Goal: Find specific page/section: Find specific page/section

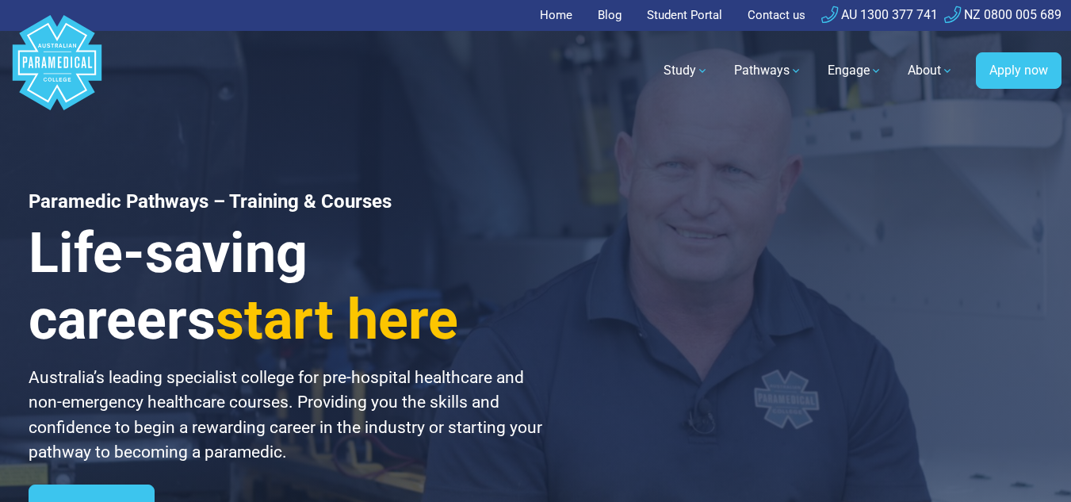
click at [674, 17] on link "Student Portal" at bounding box center [684, 15] width 94 height 31
click at [719, 427] on div "Paramedic Pathways – Training & Courses Life-saving careers start here Australi…" at bounding box center [535, 318] width 1071 height 637
click at [679, 17] on link "Student Portal" at bounding box center [684, 15] width 94 height 31
click at [711, 343] on div "Paramedic Pathways – Training & Courses Life-saving careers start here Australi…" at bounding box center [535, 318] width 1071 height 637
click at [668, 13] on link "Student Portal" at bounding box center [684, 15] width 94 height 31
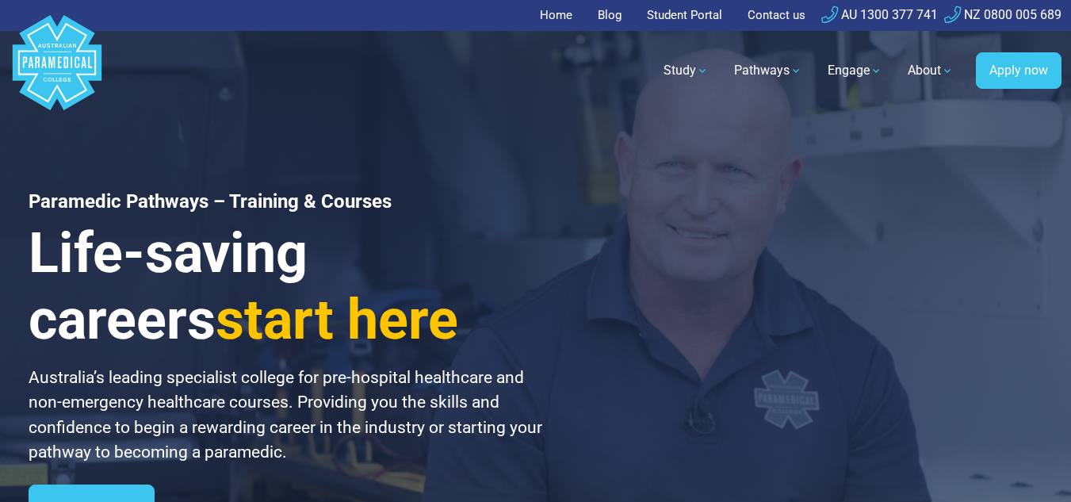
click at [896, 375] on div "Paramedic Pathways – Training & Courses Life-saving careers start here Australi…" at bounding box center [535, 318] width 1071 height 637
click at [555, 16] on link "Home" at bounding box center [561, 15] width 42 height 31
click at [675, 14] on link "Student Portal" at bounding box center [684, 15] width 94 height 31
click at [685, 13] on link "Student Portal" at bounding box center [684, 15] width 94 height 31
click at [672, 19] on link "Student Portal" at bounding box center [684, 15] width 94 height 31
